Goal: Book appointment/travel/reservation

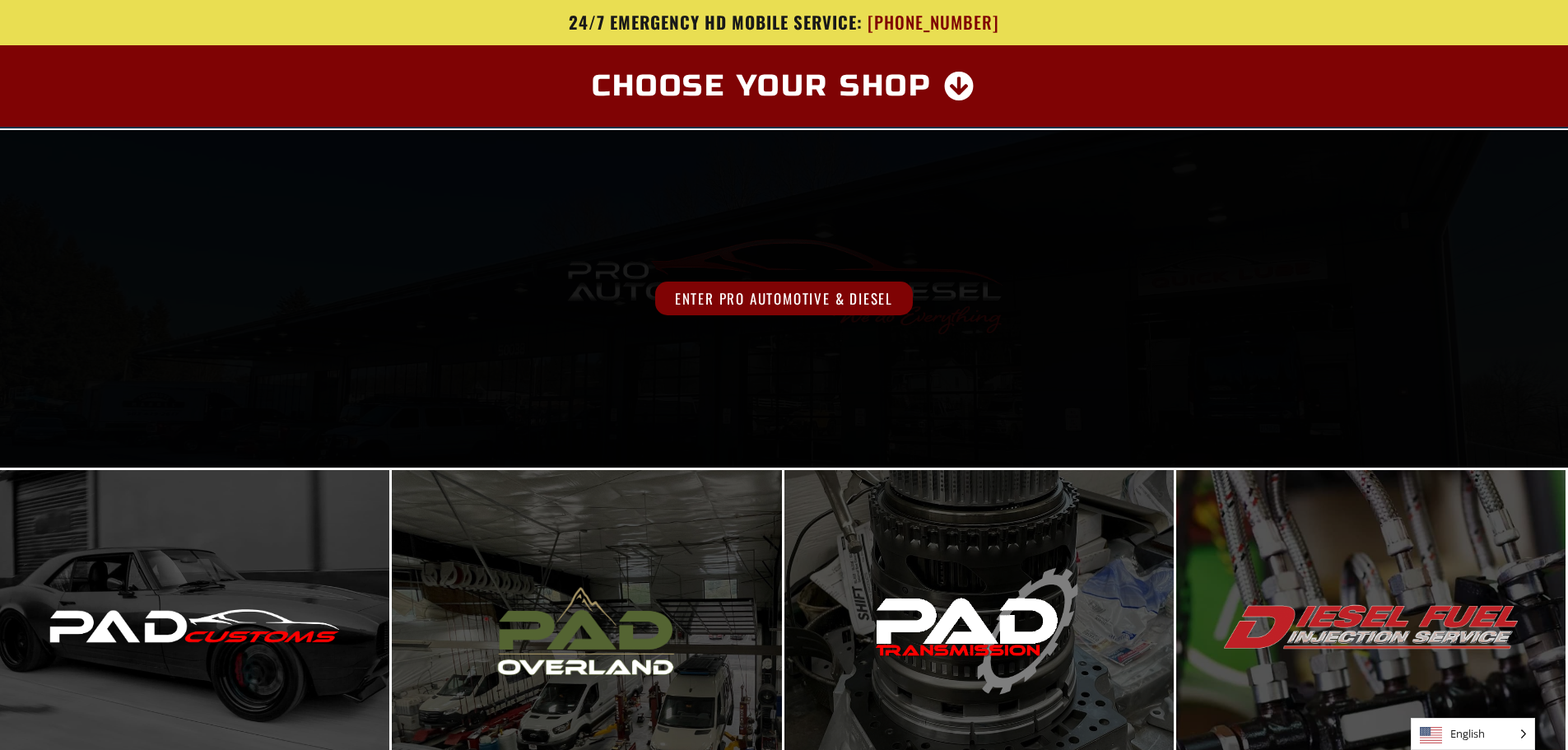
click at [754, 300] on span "Enter Pro Automotive & Diesel" at bounding box center [784, 298] width 257 height 34
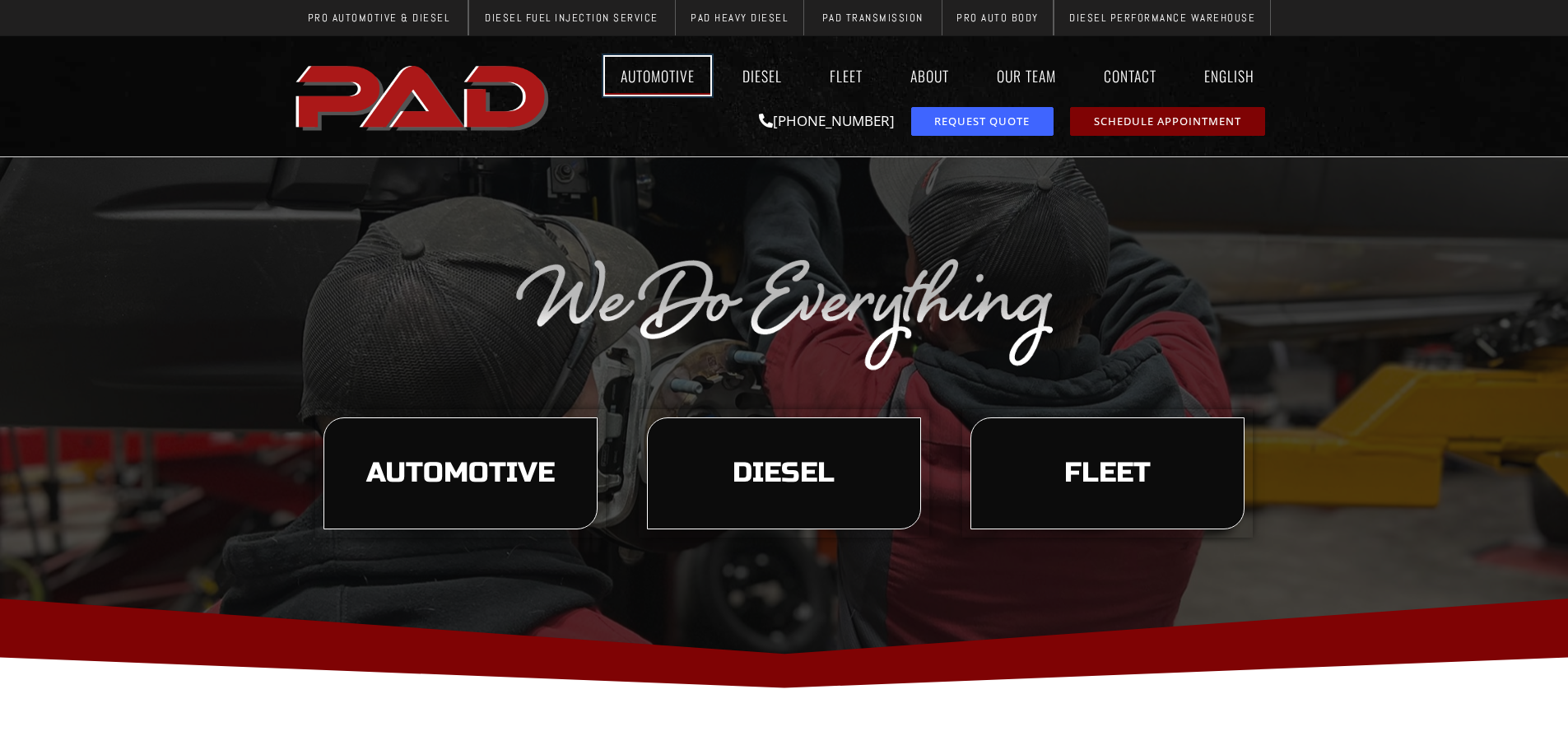
click at [658, 74] on link "Automotive" at bounding box center [658, 75] width 106 height 37
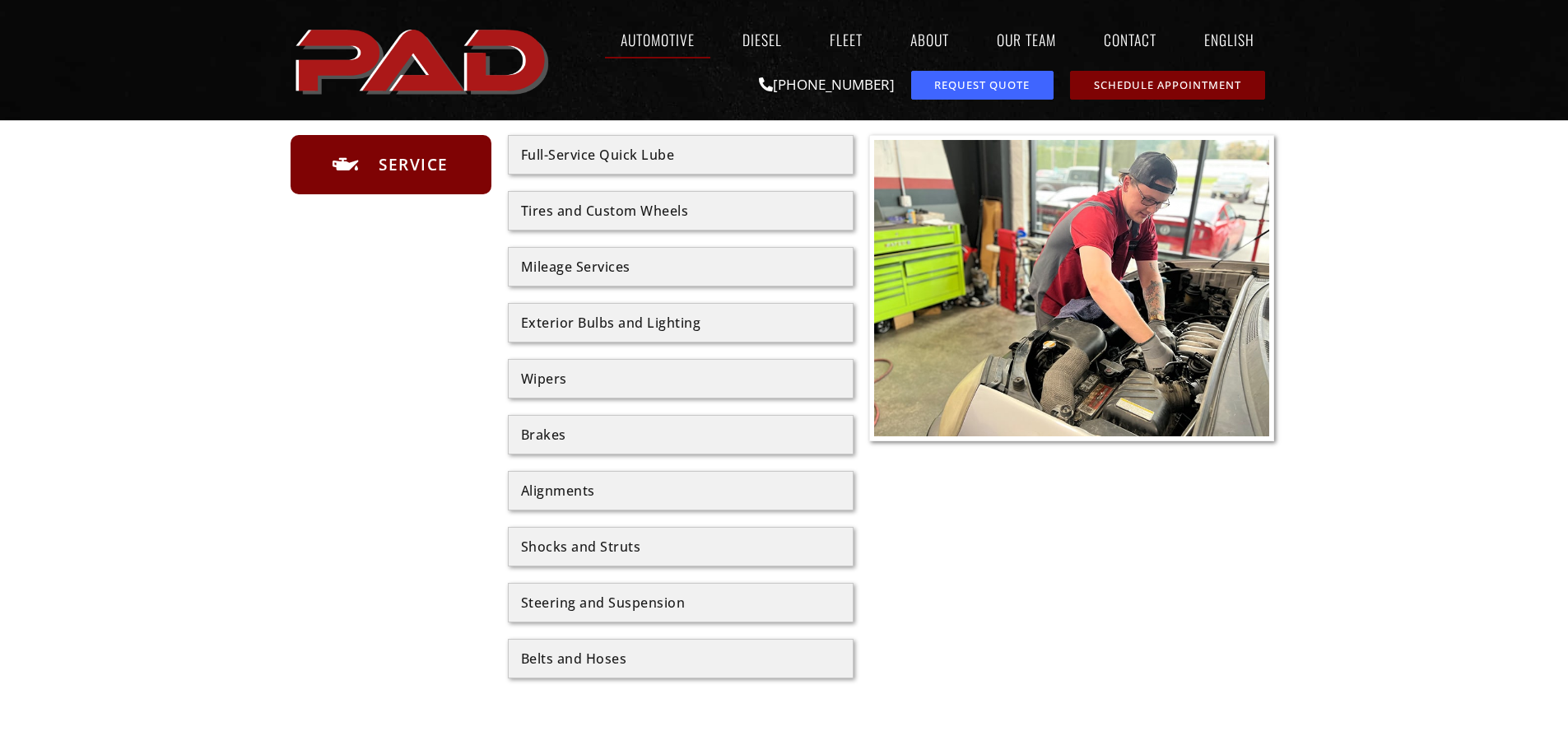
scroll to position [823, 0]
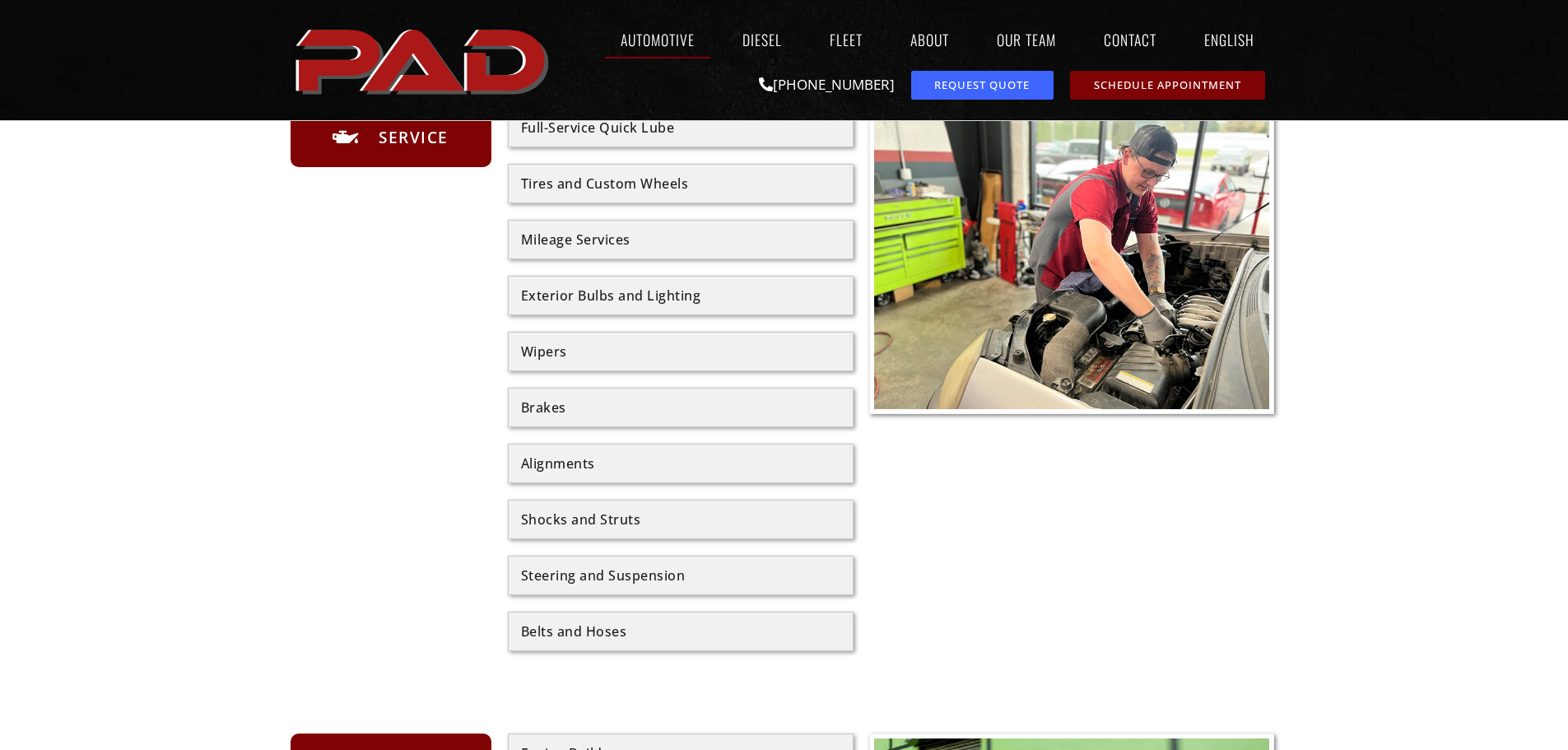
click at [550, 467] on div "Alignments" at bounding box center [681, 464] width 320 height 13
click at [548, 467] on div "Alignments" at bounding box center [681, 464] width 320 height 13
click at [212, 463] on div at bounding box center [784, 723] width 1568 height 2402
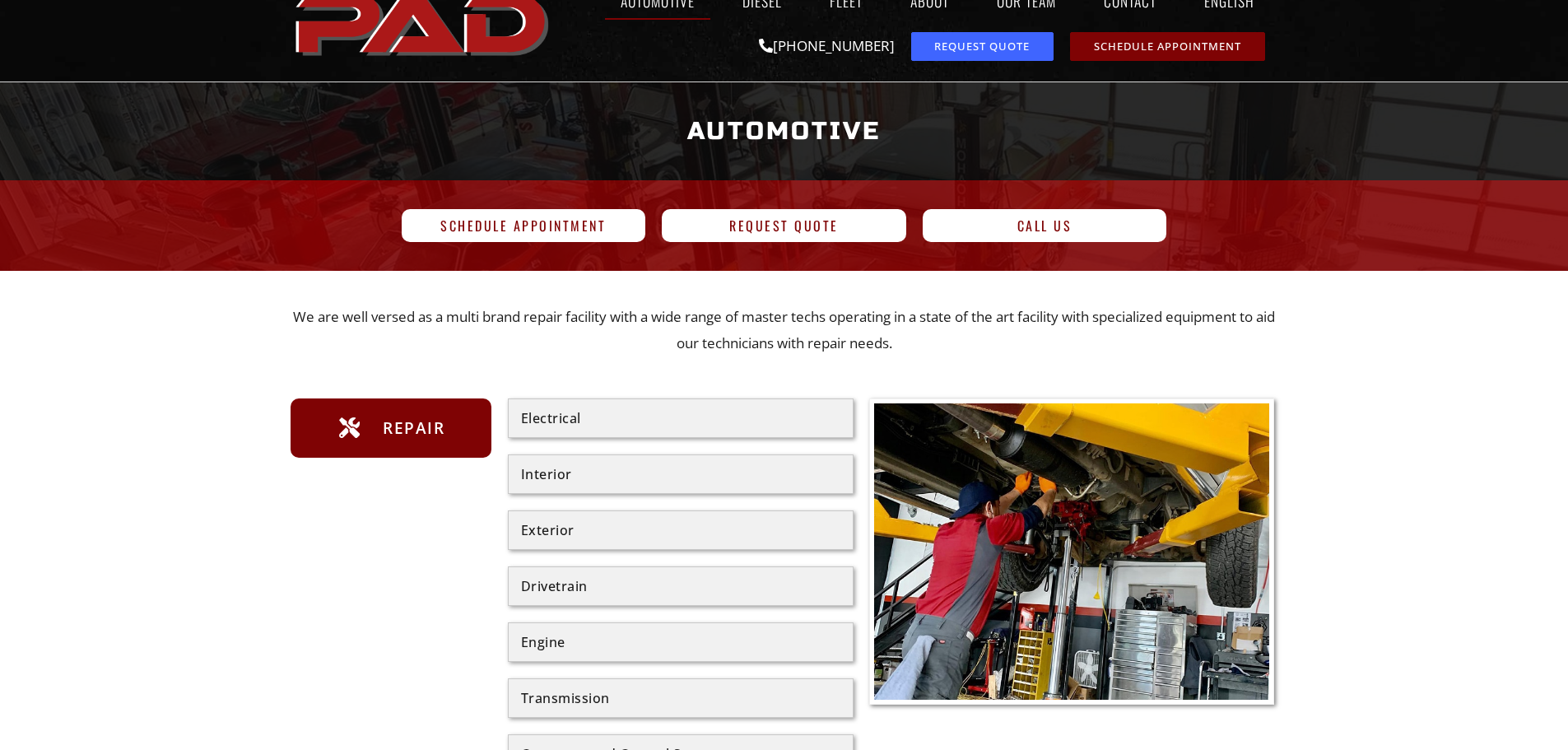
scroll to position [0, 0]
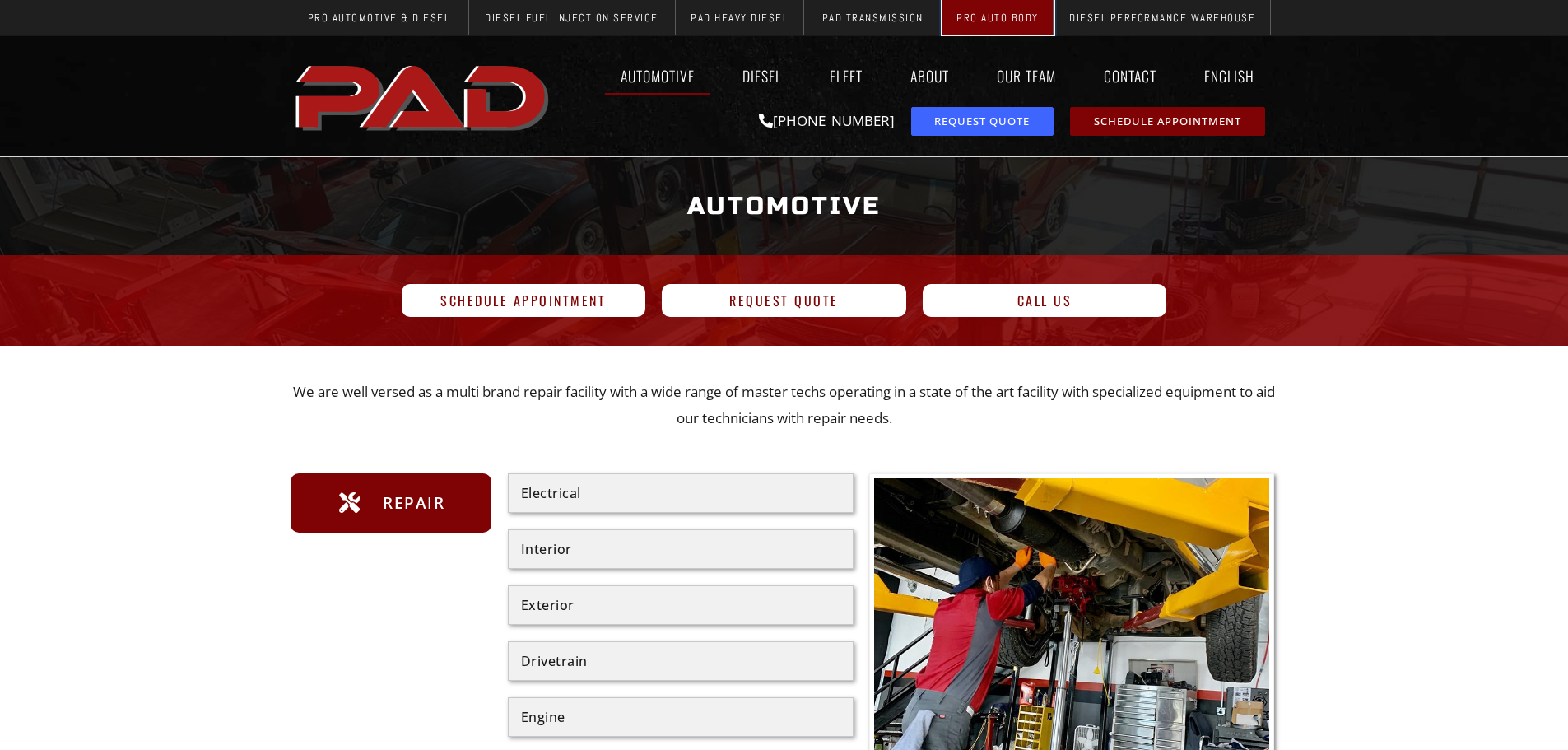
click at [980, 15] on span "Pro Auto Body" at bounding box center [998, 17] width 83 height 11
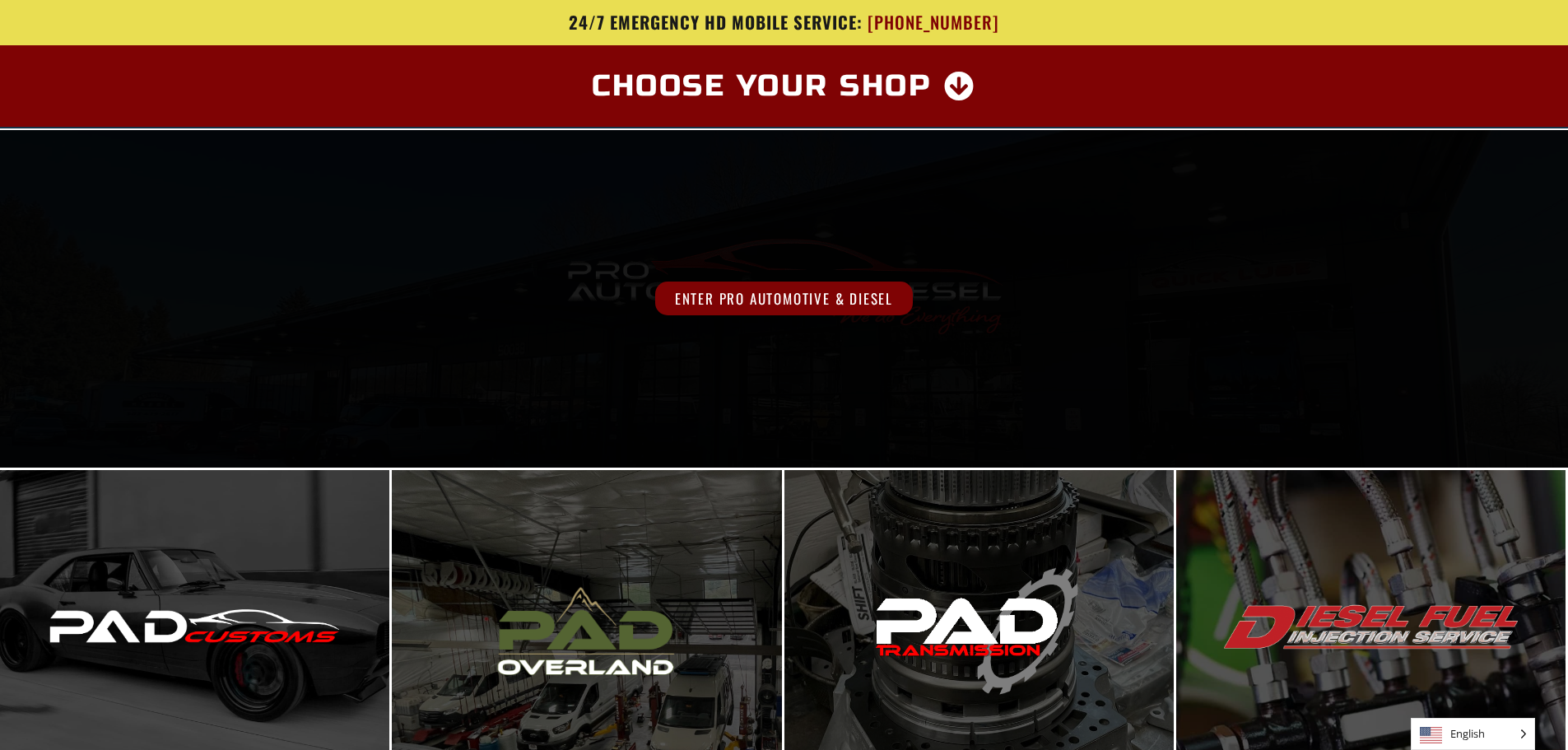
click at [718, 295] on span "Enter Pro Automotive & Diesel" at bounding box center [784, 298] width 257 height 34
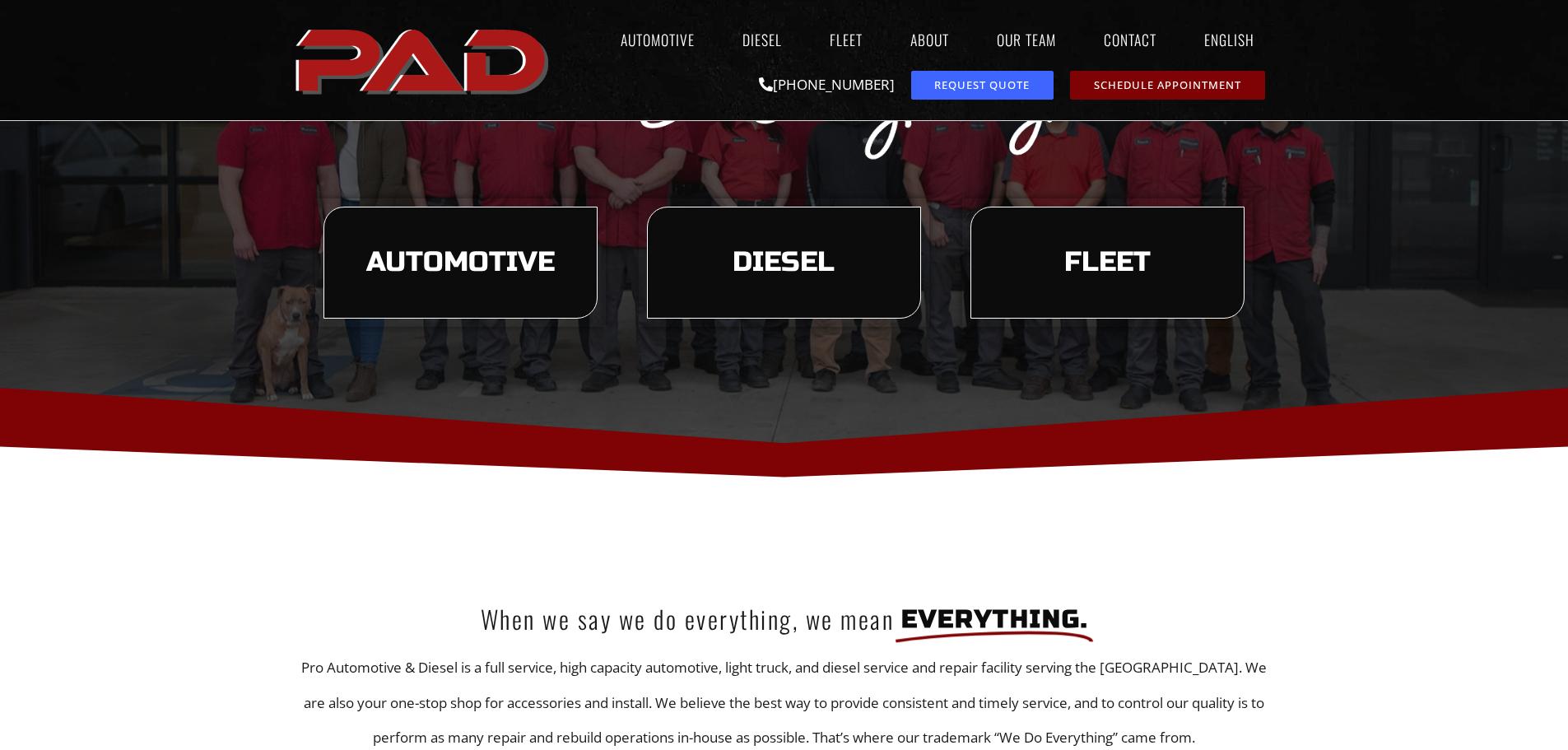
scroll to position [164, 0]
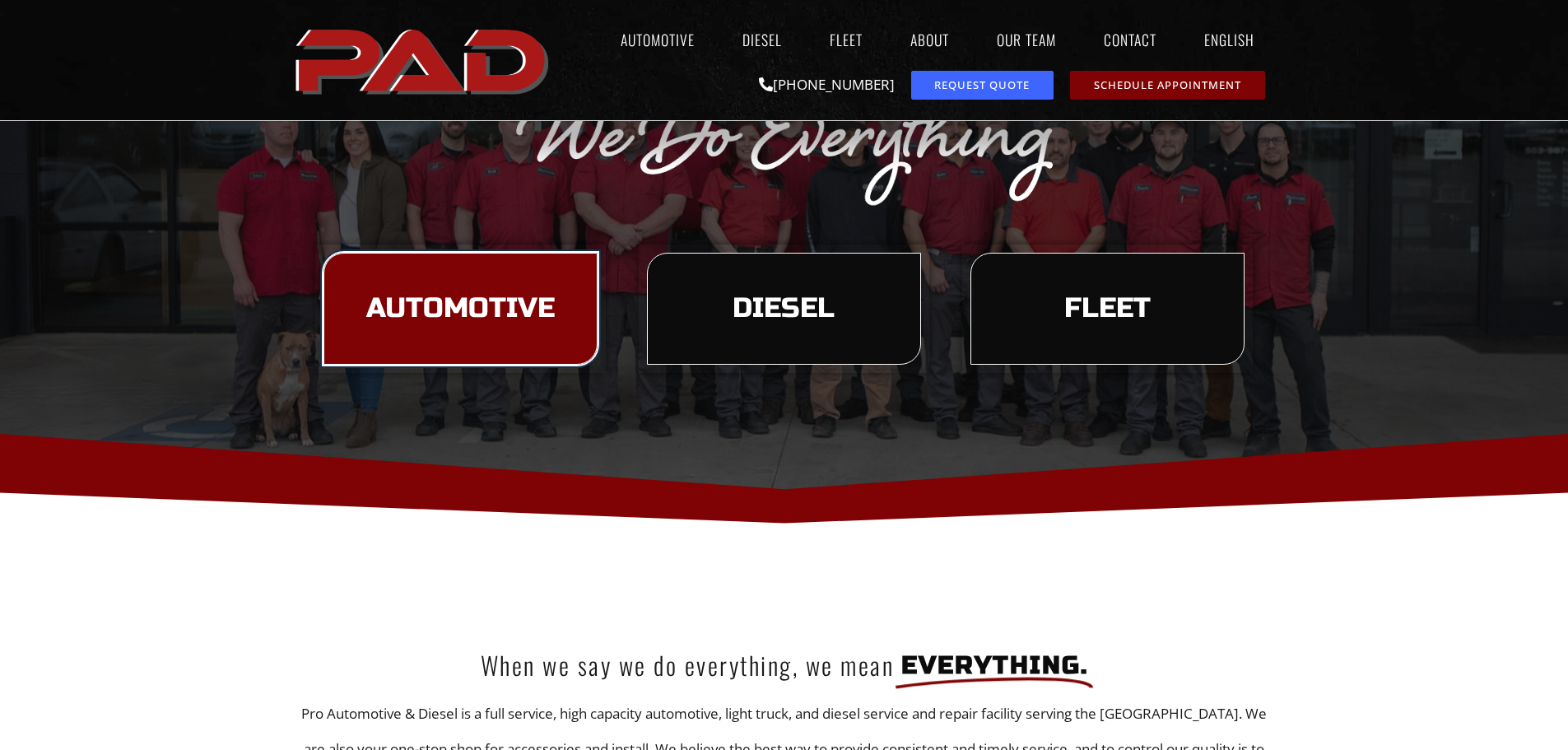
click at [456, 318] on span "Automotive" at bounding box center [461, 308] width 188 height 28
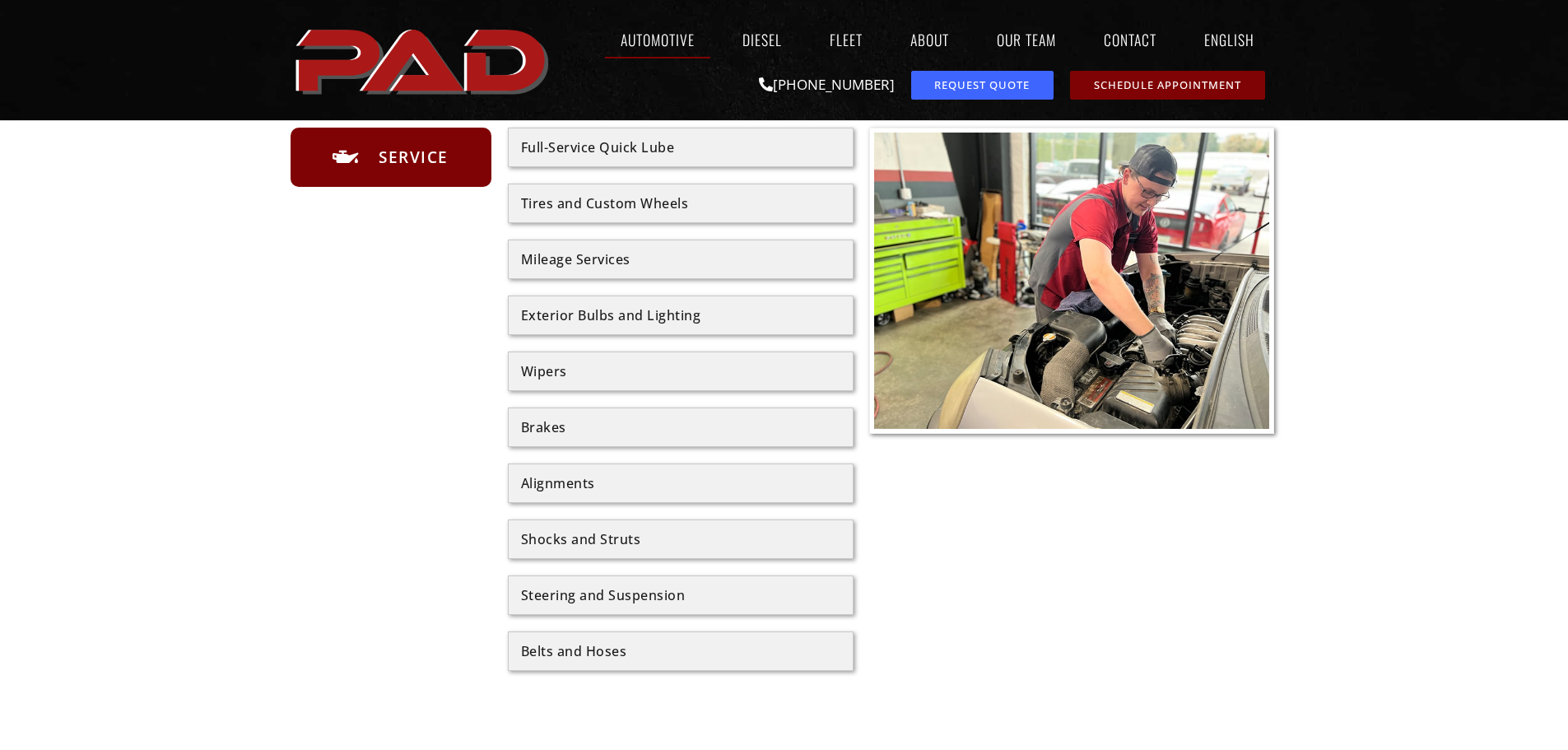
scroll to position [823, 0]
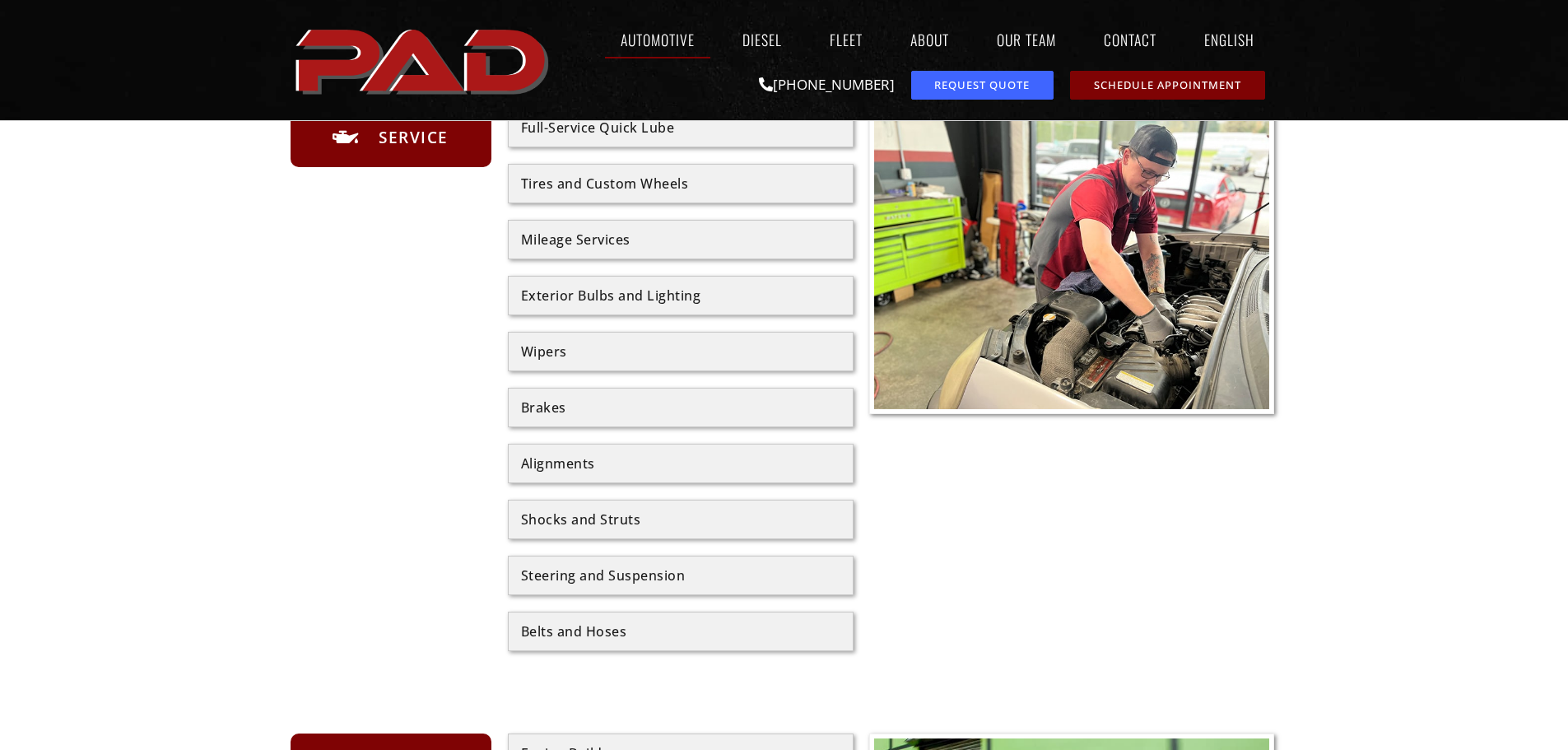
click at [407, 145] on span "Service" at bounding box center [411, 136] width 74 height 26
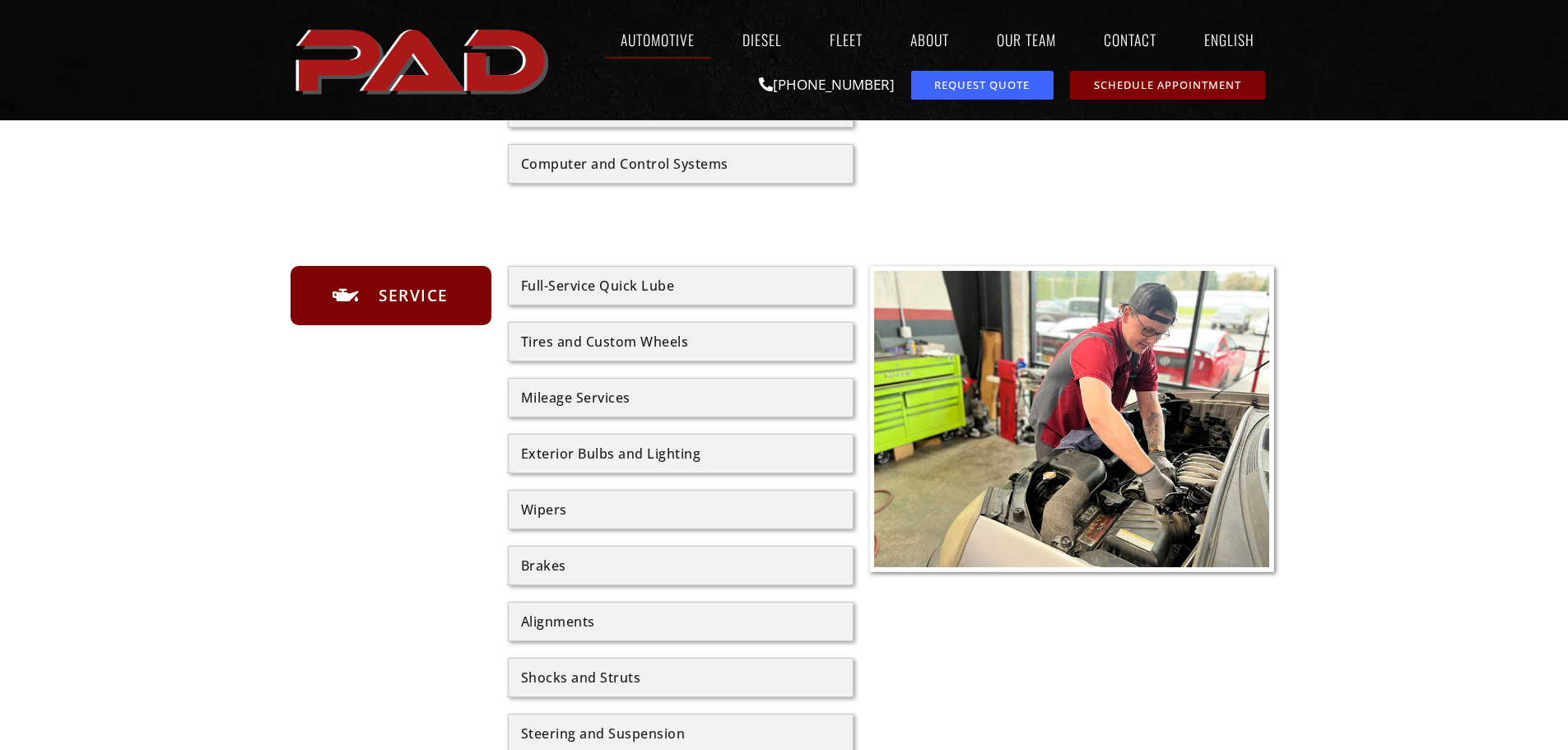
scroll to position [659, 0]
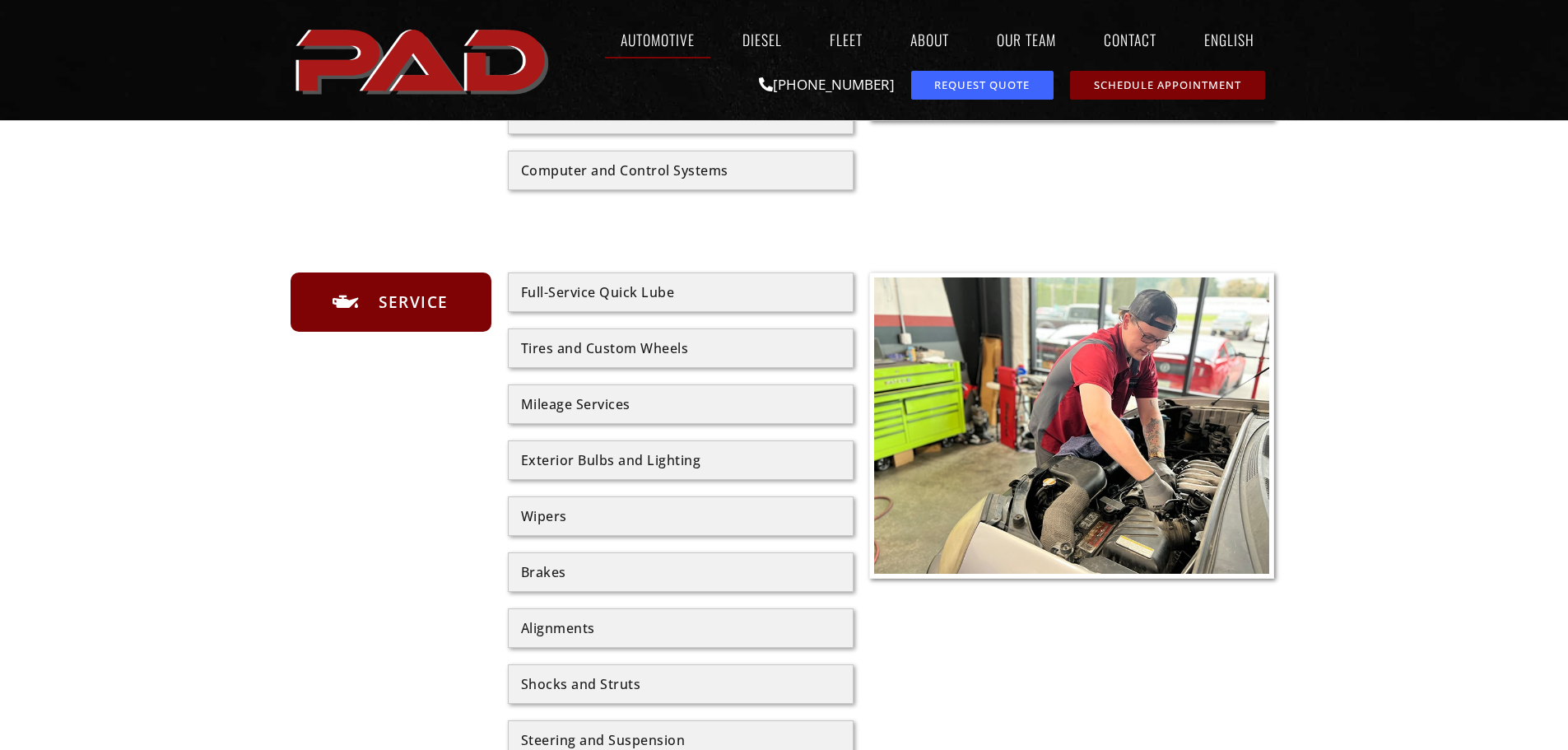
click at [417, 302] on span "Service" at bounding box center [411, 302] width 74 height 26
click at [563, 632] on div "Alignments" at bounding box center [681, 628] width 320 height 13
click at [563, 628] on div "Alignments" at bounding box center [681, 628] width 320 height 13
click at [563, 627] on div "Alignments" at bounding box center [681, 628] width 320 height 13
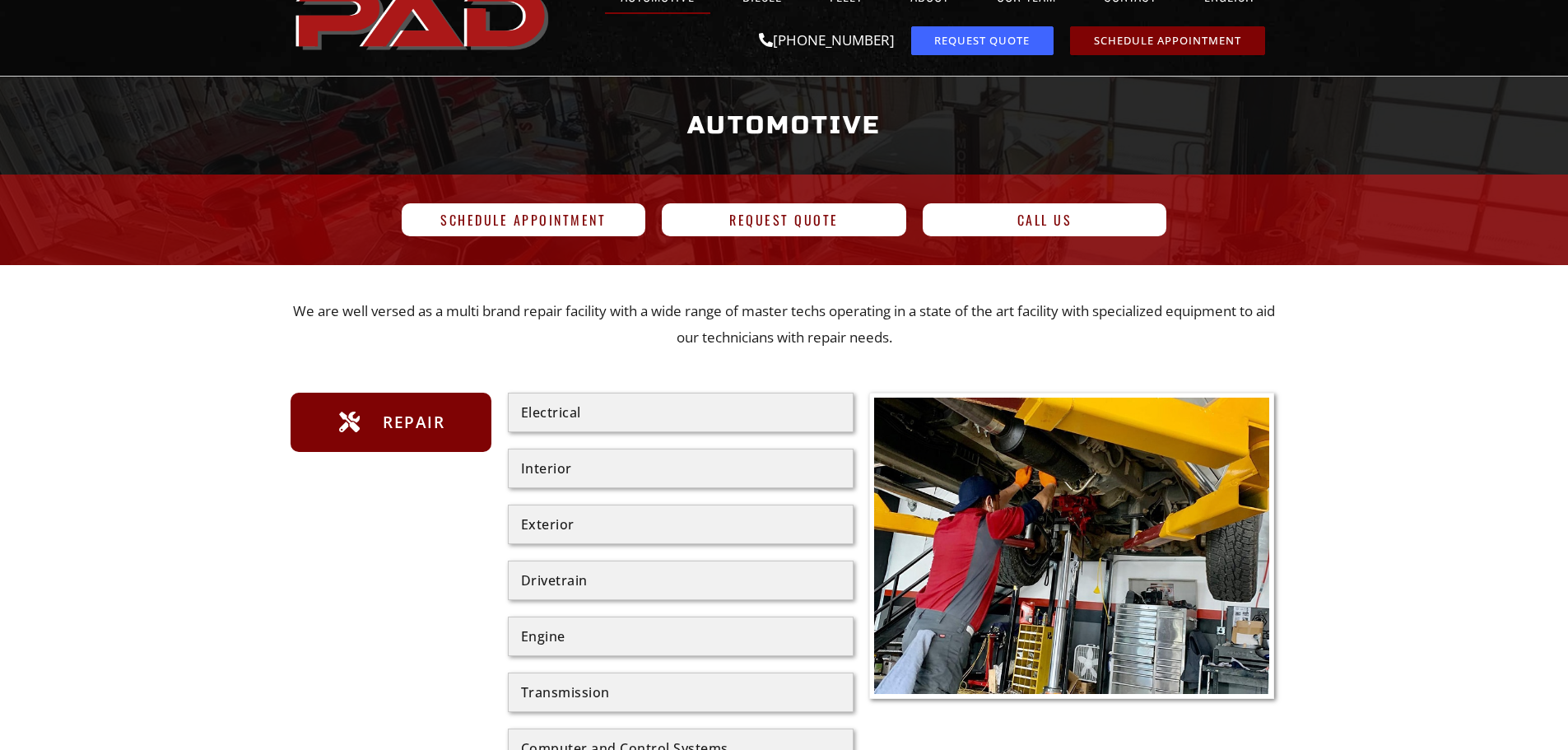
scroll to position [0, 0]
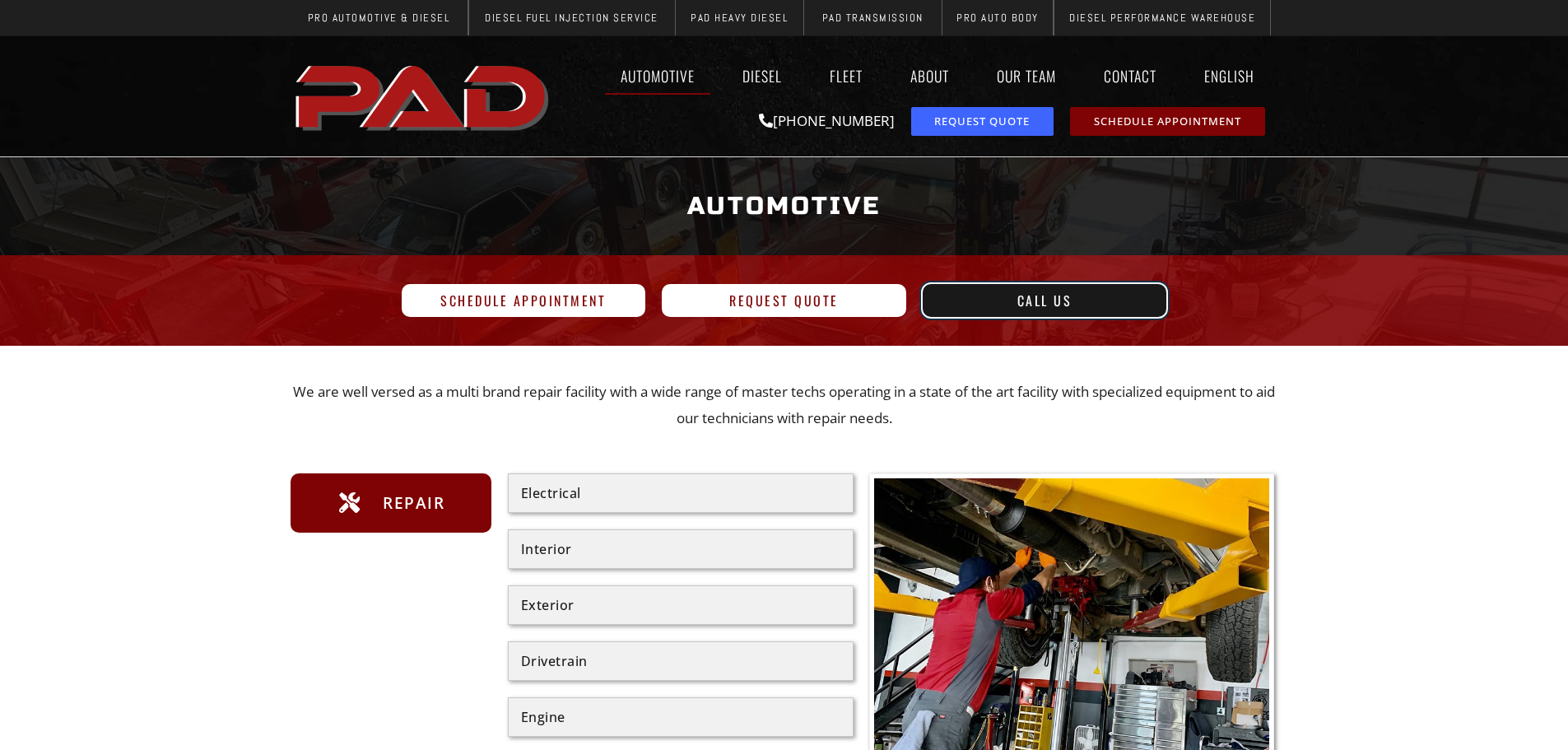
click at [1043, 300] on span "Call Us" at bounding box center [1045, 301] width 55 height 13
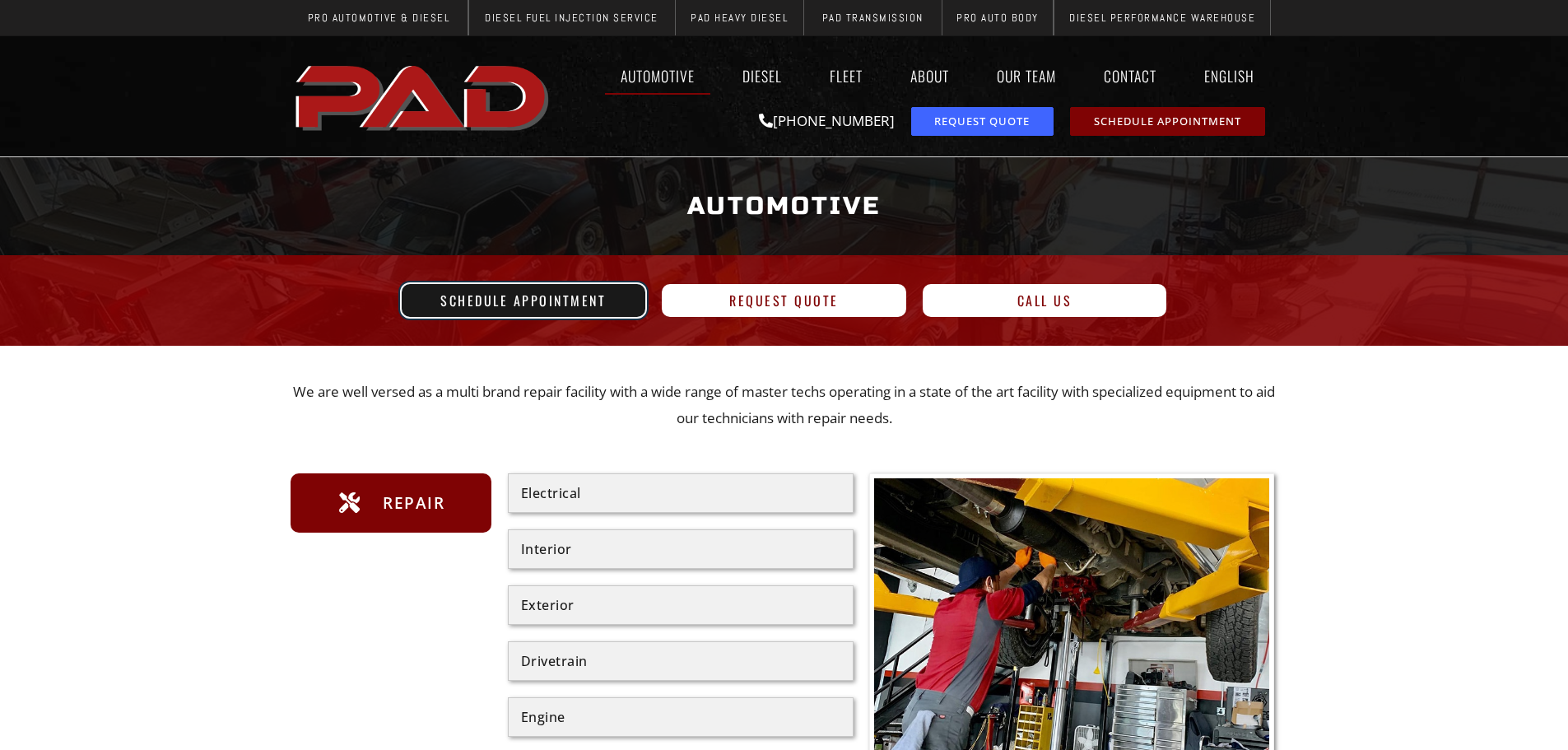
click at [544, 298] on span "Schedule Appointment" at bounding box center [523, 301] width 165 height 13
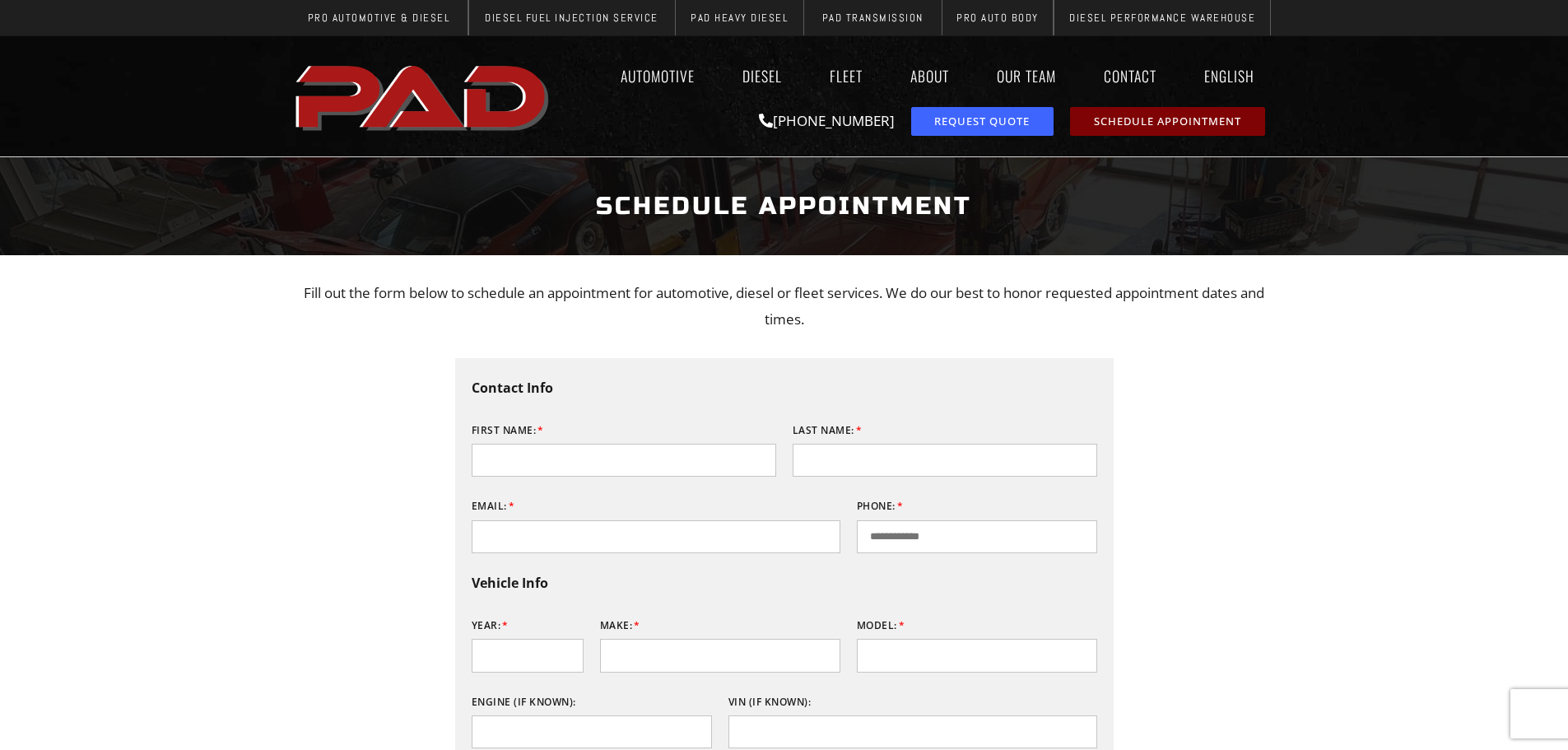
drag, startPoint x: 321, startPoint y: 517, endPoint x: 307, endPoint y: 524, distance: 15.7
